Goal: Task Accomplishment & Management: Complete application form

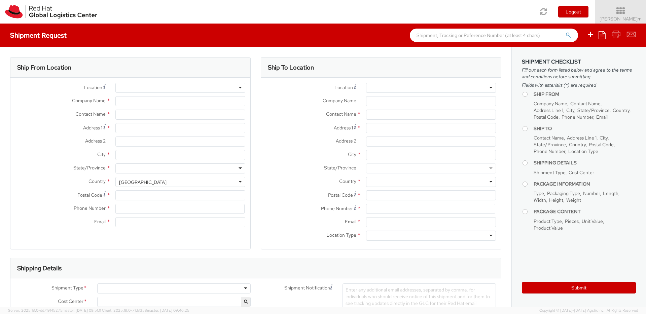
type input "Red Hat Czech s.r.o."
type input "Mackenzie Smit"
type input "Purkynova 647/111"
type input "BRNO"
type input "621 00"
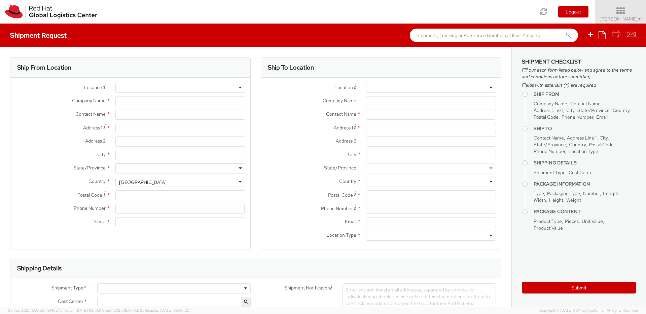
type input "420 532 294 555"
type input "macsmit@redhat.com"
select select "CM"
select select "KGS"
select select "850"
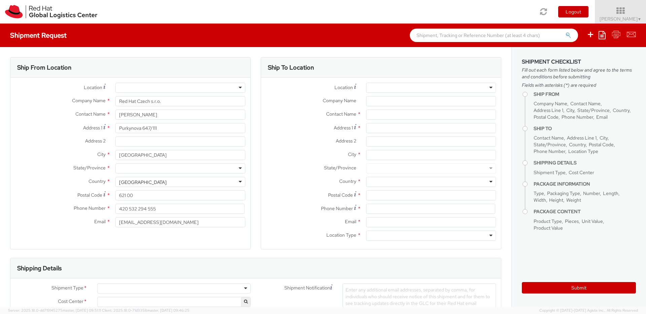
select select
